Goal: Find specific page/section: Find specific page/section

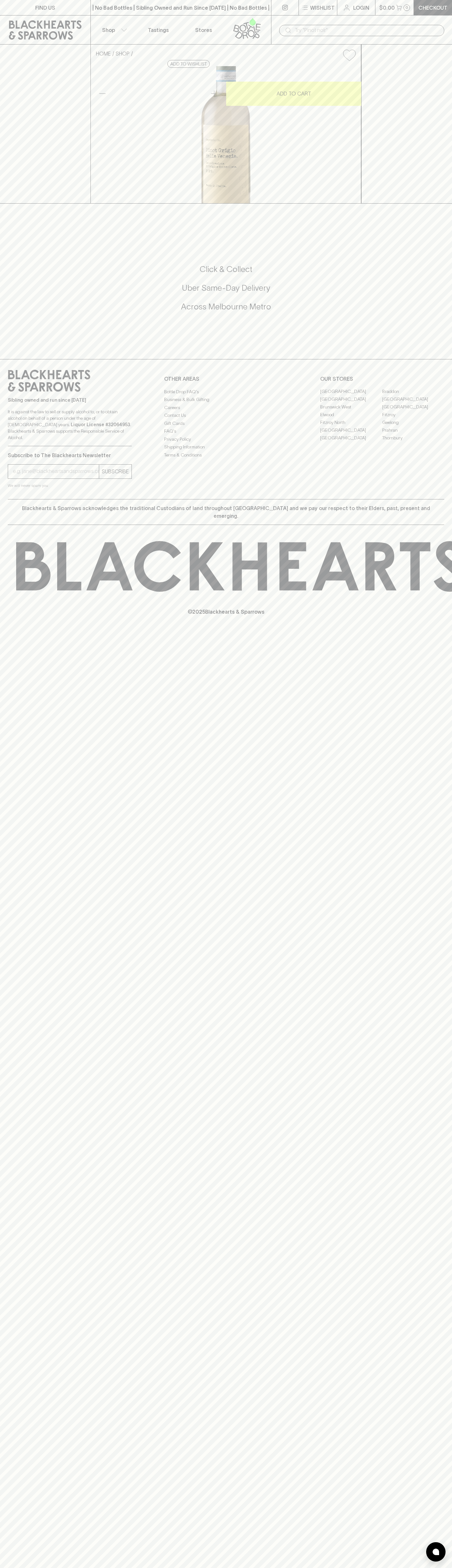
click at [221, 0] on div "| No Bad Bottles | Sibling Owned and Run Since [DATE] | No Bad Bottles | Siblin…" at bounding box center [180, 7] width 181 height 15
click at [428, 1371] on div "FIND US | No Bad Bottles | Sibling Owned and Run Since [DATE] | No Bad Bottles …" at bounding box center [226, 784] width 452 height 1568
click at [77, 1567] on html "FIND US | No Bad Bottles | Sibling Owned and Run Since [DATE] | No Bad Bottles …" at bounding box center [226, 784] width 452 height 1568
click at [9, 774] on div "FIND US | No Bad Bottles | Sibling Owned and Run Since [DATE] | No Bad Bottles …" at bounding box center [226, 784] width 452 height 1568
